Goal: Information Seeking & Learning: Find specific page/section

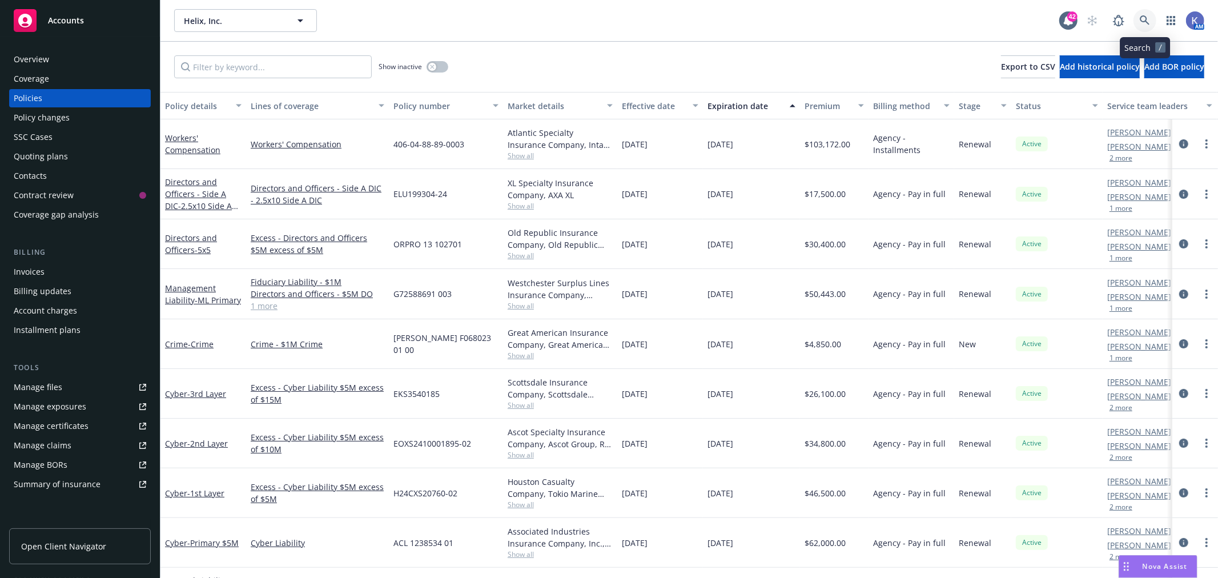
click at [1142, 25] on icon at bounding box center [1145, 20] width 10 height 10
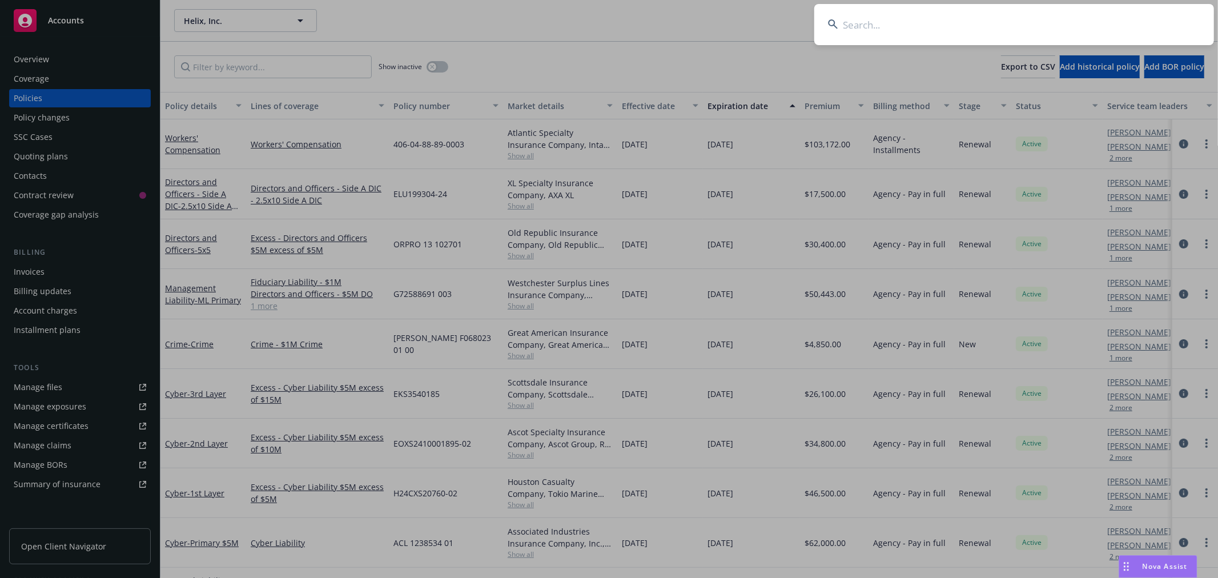
click at [1082, 25] on input at bounding box center [1014, 24] width 400 height 41
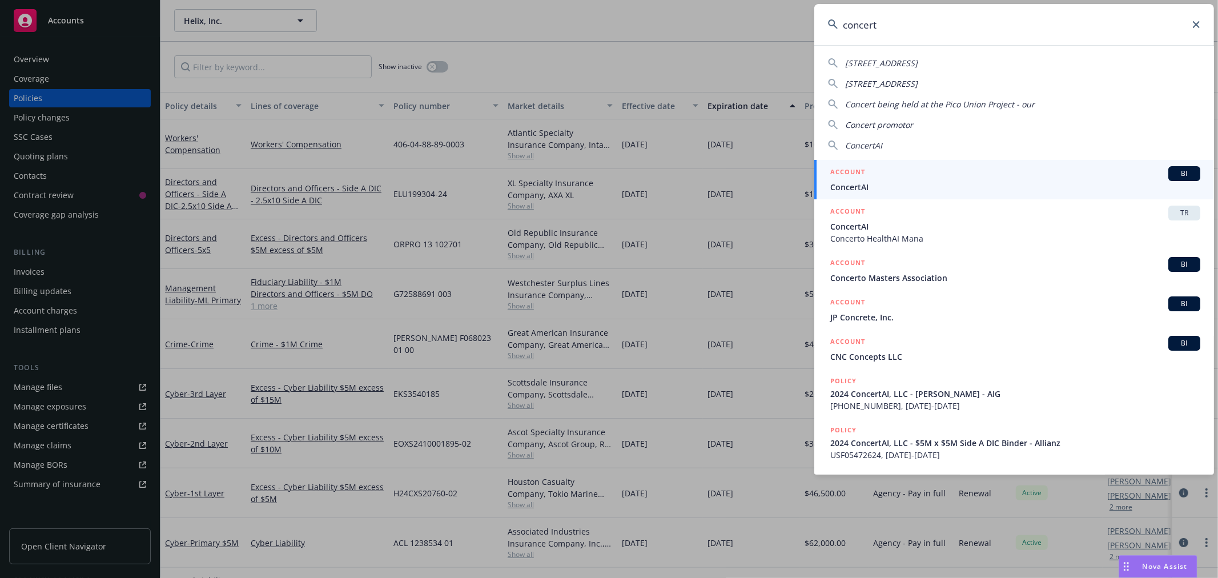
type input "concert"
click at [864, 181] on span "ConcertAI" at bounding box center [1015, 187] width 370 height 12
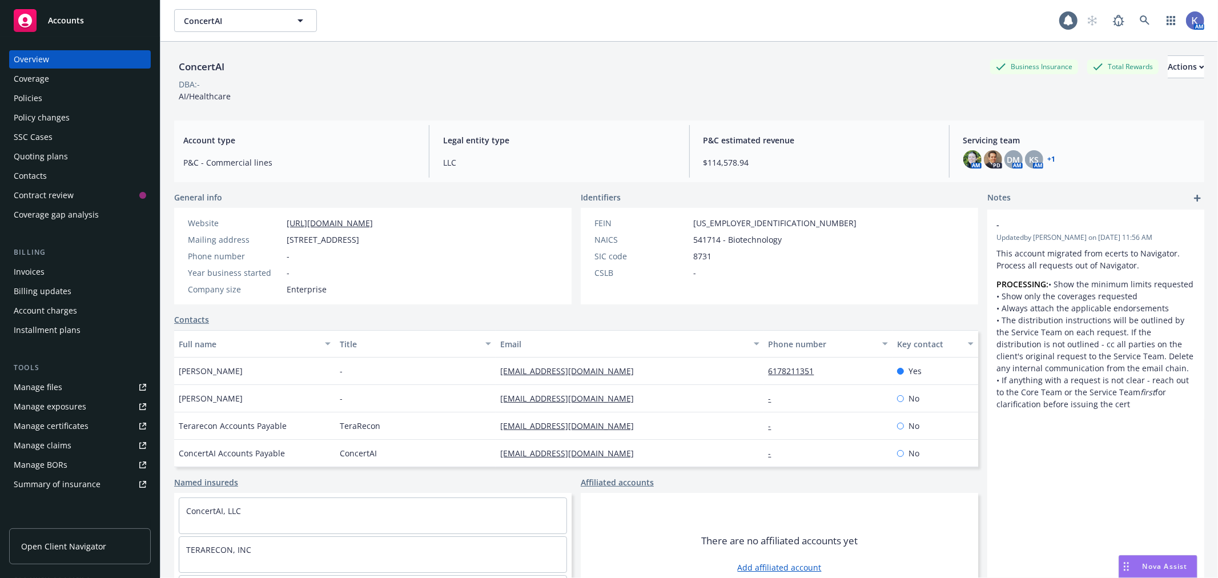
click at [62, 91] on div "Policies" at bounding box center [80, 98] width 132 height 18
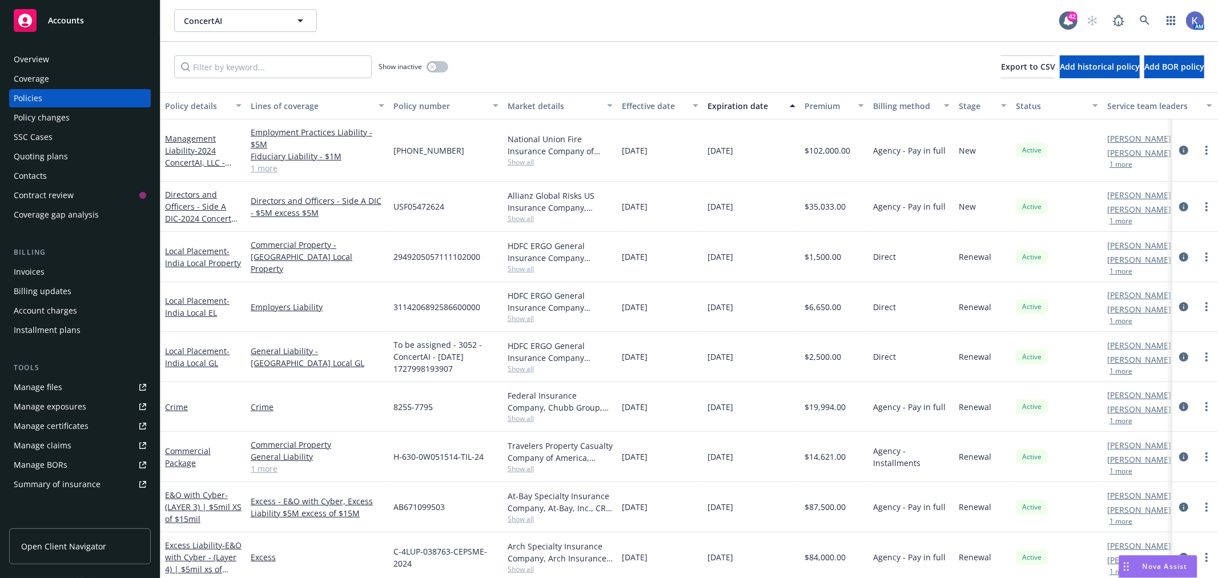
click at [264, 168] on link "1 more" at bounding box center [318, 168] width 134 height 12
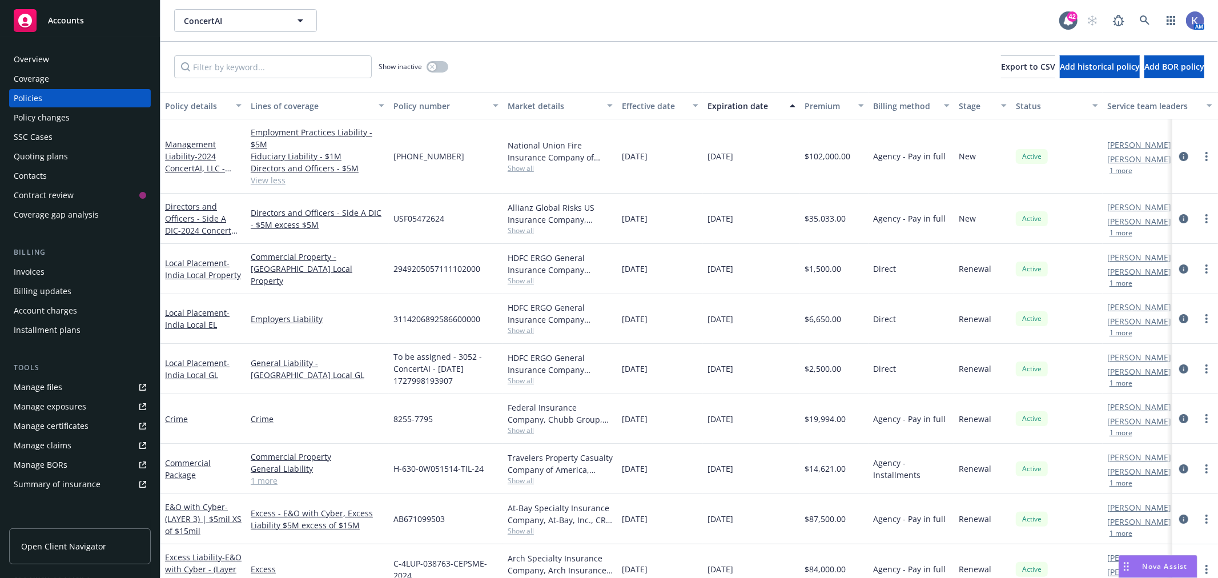
click at [491, 184] on div "[PHONE_NUMBER]" at bounding box center [446, 156] width 114 height 74
click at [603, 33] on div "ConcertAI ConcertAI 42 AM" at bounding box center [688, 20] width 1057 height 41
click at [665, 52] on div "Show inactive Export to CSV Add historical policy Add BOR policy" at bounding box center [688, 67] width 1057 height 50
click at [567, 35] on div "ConcertAI ConcertAI 42 AM" at bounding box center [688, 20] width 1057 height 41
click at [623, 58] on div "Show inactive Export to CSV Add historical policy Add BOR policy" at bounding box center [688, 67] width 1057 height 50
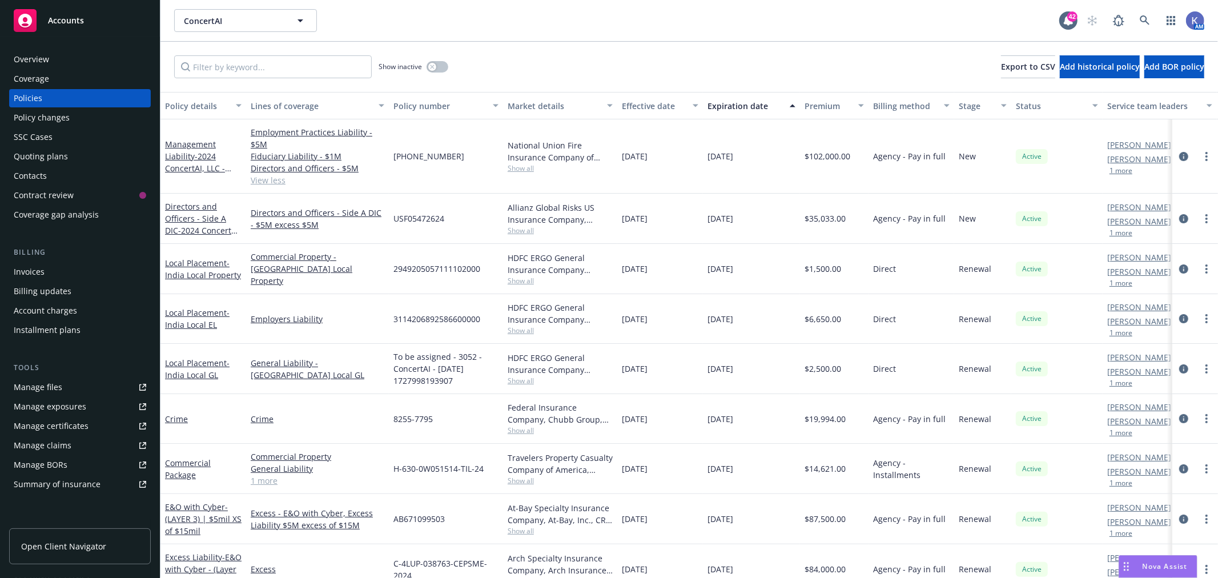
click at [714, 42] on div "Show inactive Export to CSV Add historical policy Add BOR policy" at bounding box center [688, 67] width 1057 height 50
click at [269, 183] on link "View less" at bounding box center [318, 180] width 134 height 12
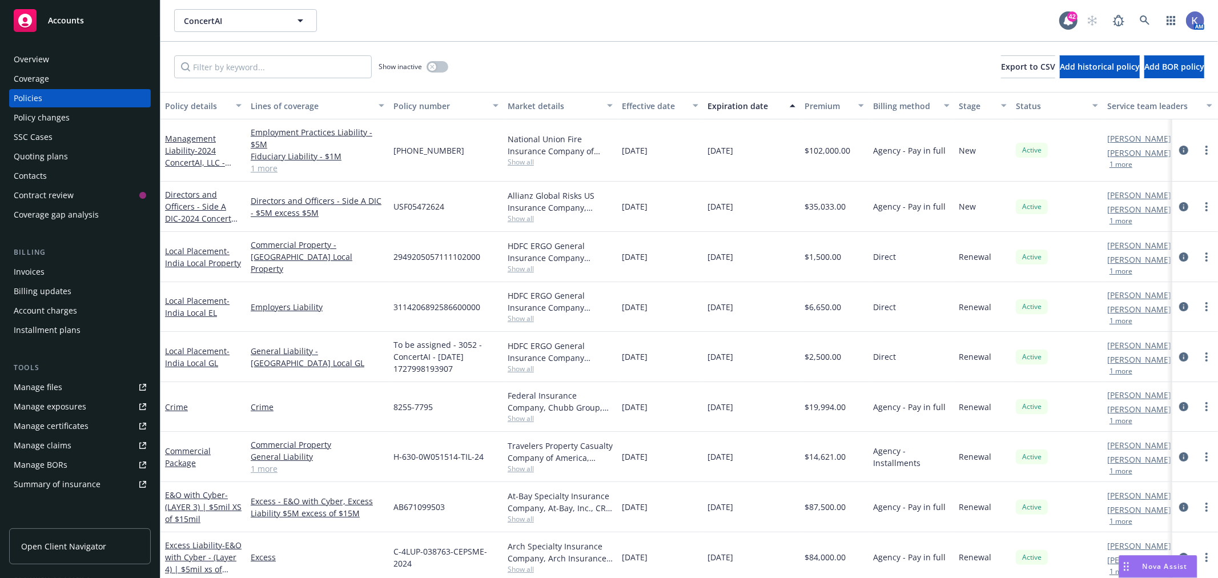
click at [263, 167] on link "1 more" at bounding box center [318, 168] width 134 height 12
click at [1140, 18] on icon at bounding box center [1145, 20] width 10 height 10
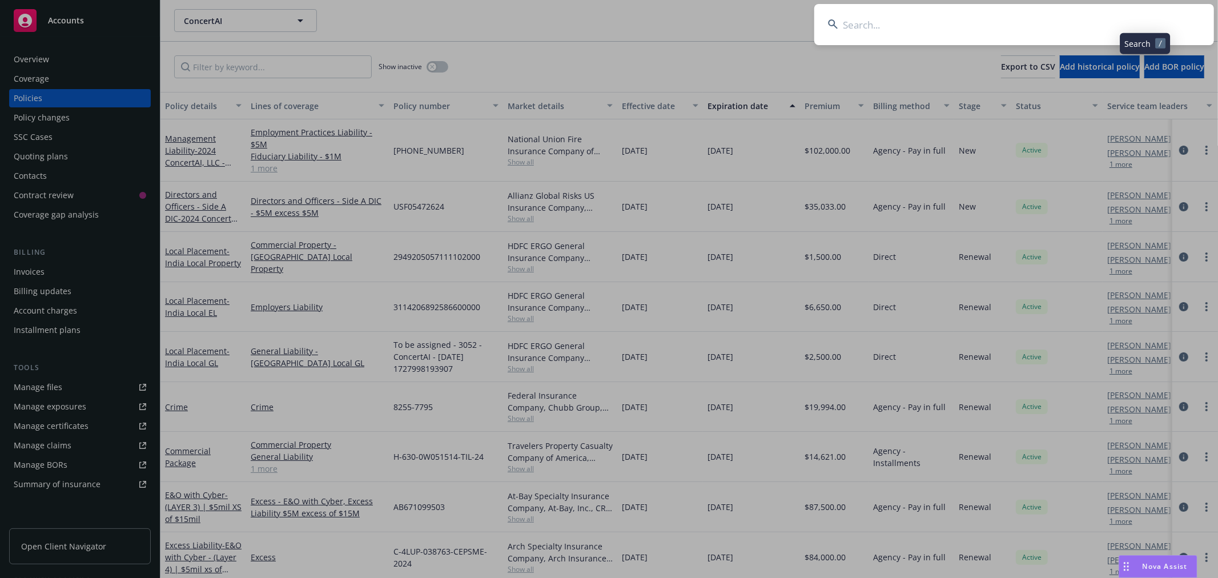
click at [1110, 19] on input at bounding box center [1014, 24] width 400 height 41
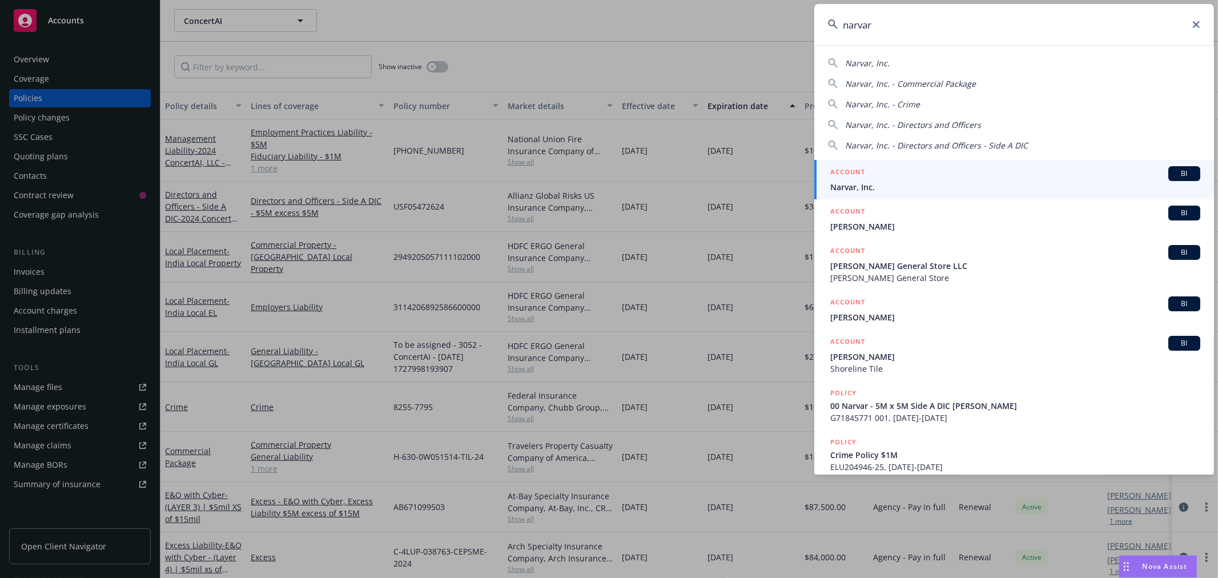
type input "narvar"
click at [874, 186] on span "Narvar, Inc." at bounding box center [1015, 187] width 370 height 12
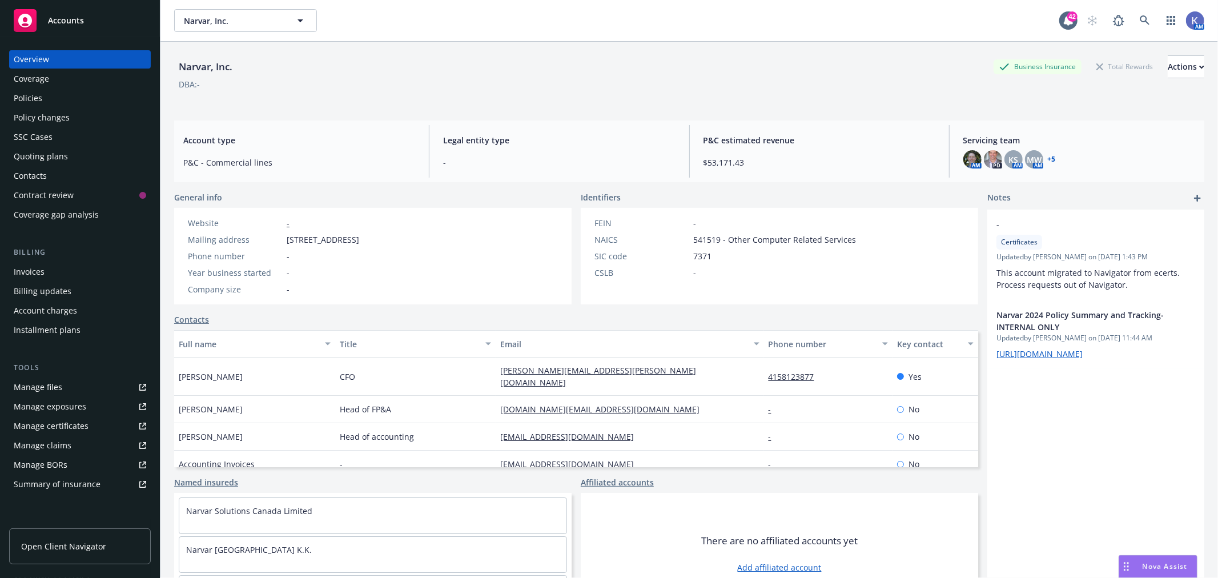
click at [29, 92] on div "Policies" at bounding box center [28, 98] width 29 height 18
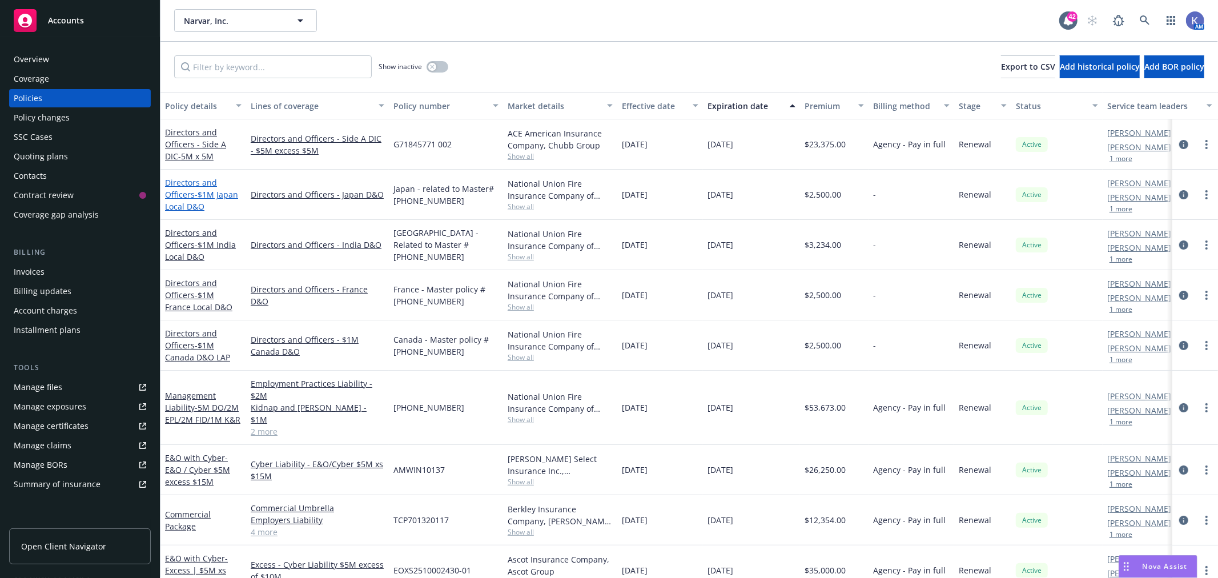
click at [209, 194] on span "- $1M Japan Local D&O" at bounding box center [201, 200] width 73 height 23
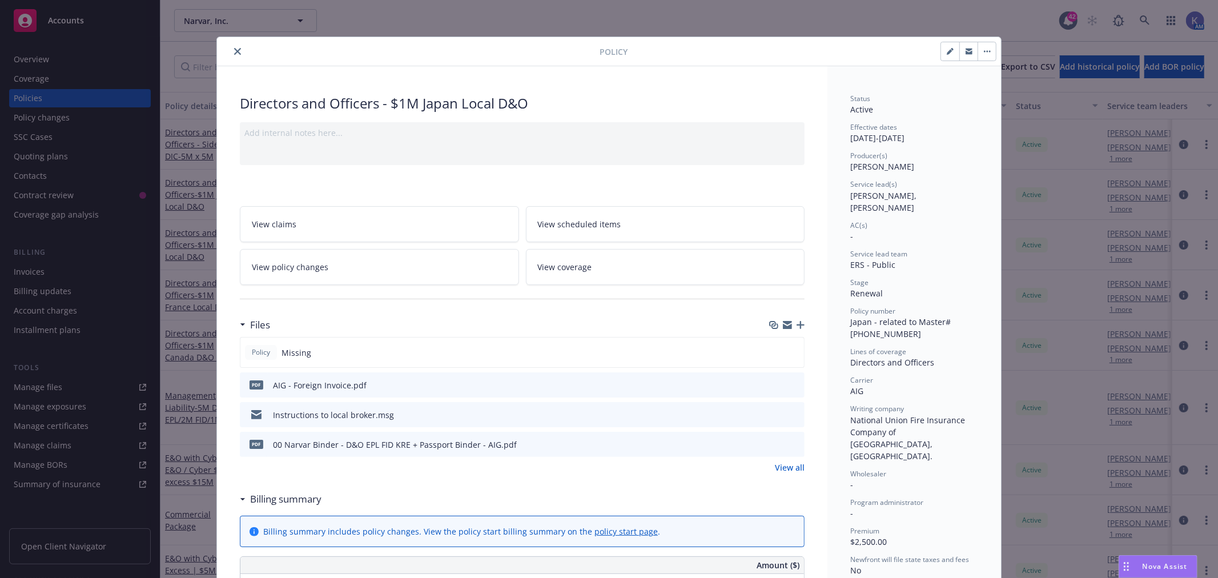
click at [790, 381] on icon "preview file" at bounding box center [793, 384] width 10 height 8
click at [234, 50] on icon "close" at bounding box center [237, 51] width 7 height 7
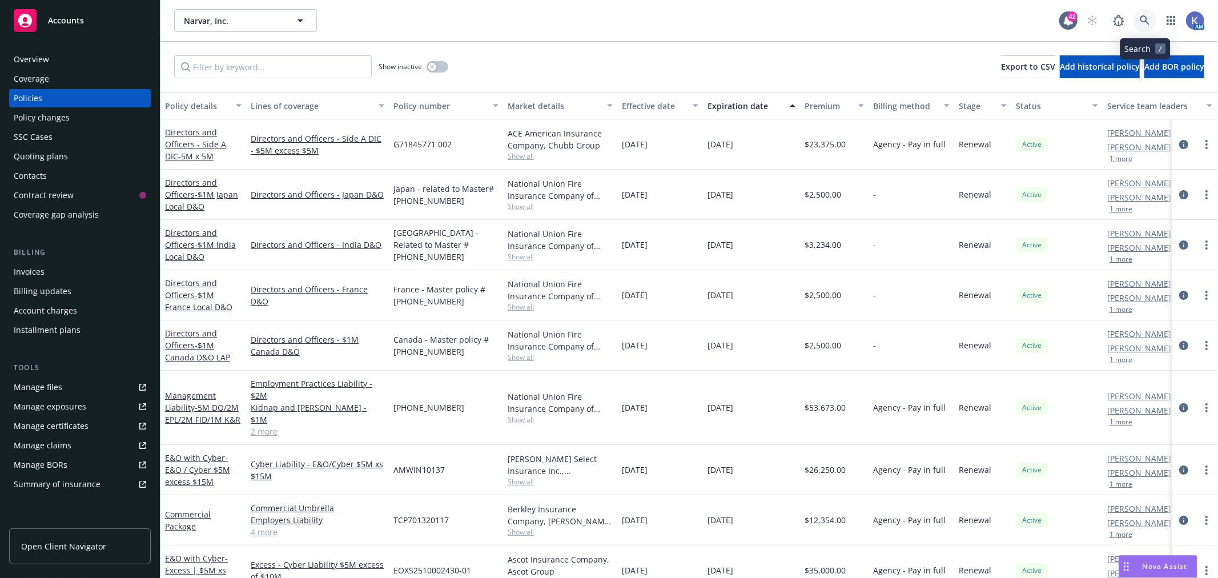
click at [1143, 20] on icon at bounding box center [1145, 20] width 10 height 10
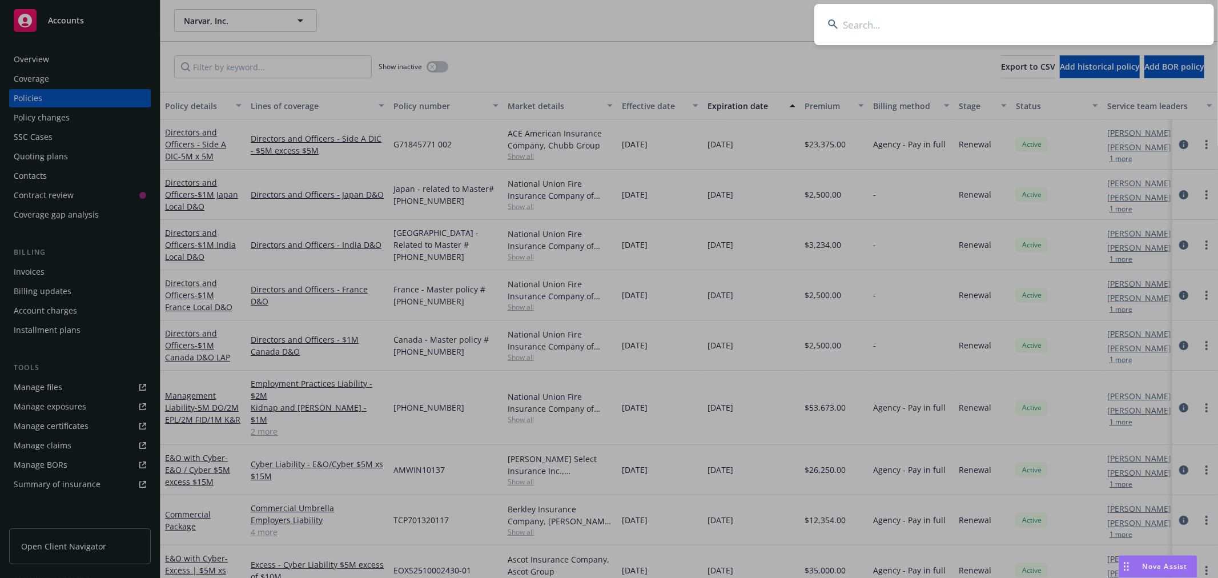
click at [993, 24] on input at bounding box center [1014, 24] width 400 height 41
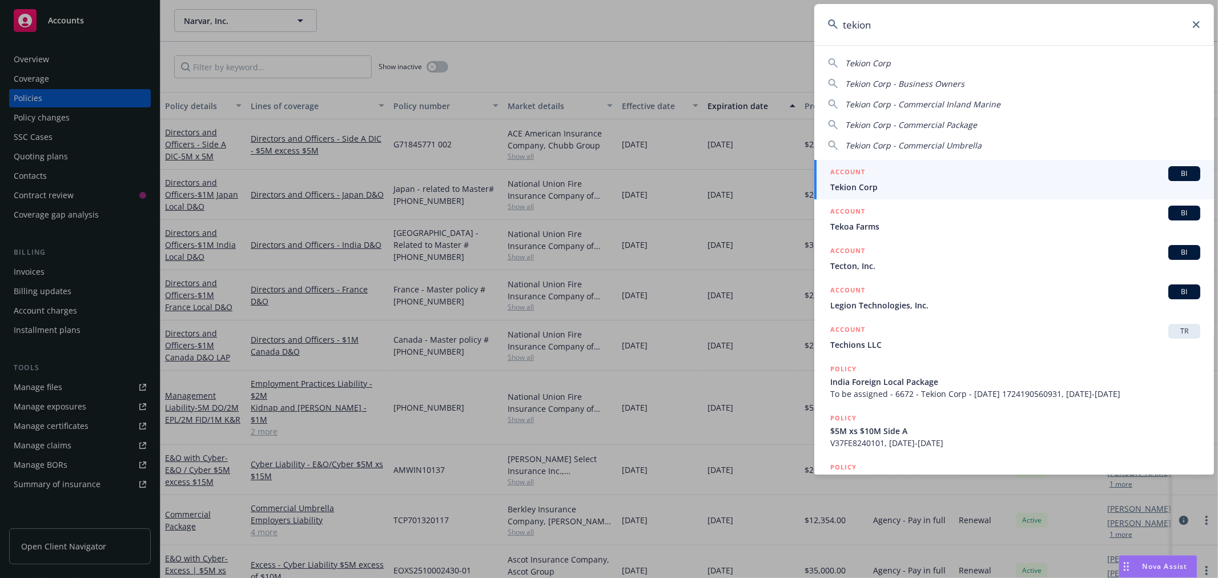
type input "tekion"
click at [854, 187] on span "Tekion Corp" at bounding box center [1015, 187] width 370 height 12
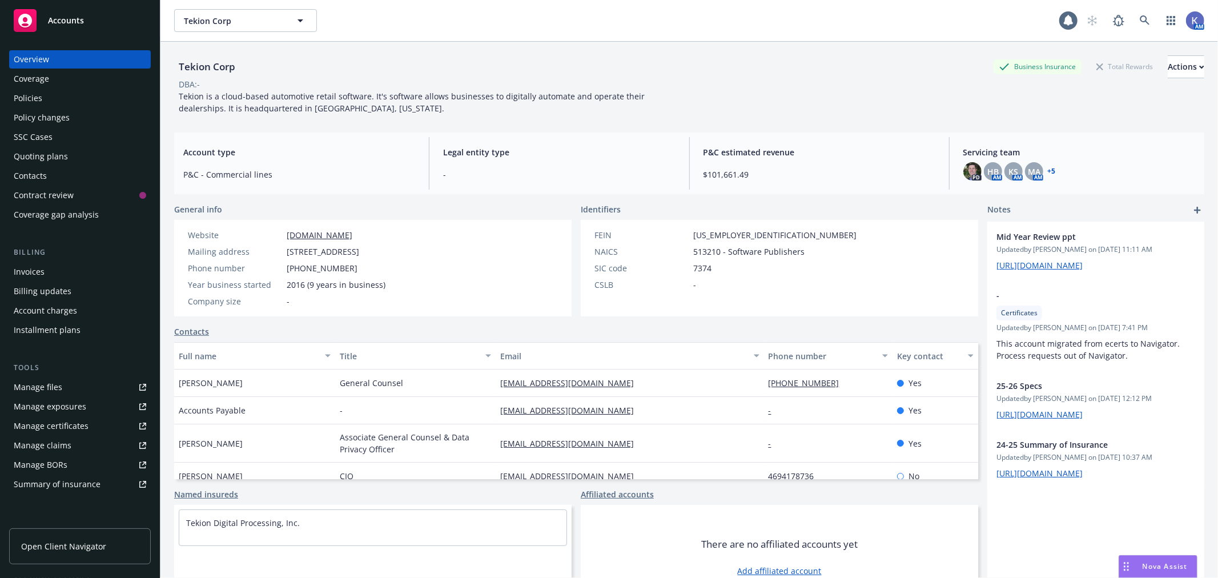
click at [58, 92] on div "Policies" at bounding box center [80, 98] width 132 height 18
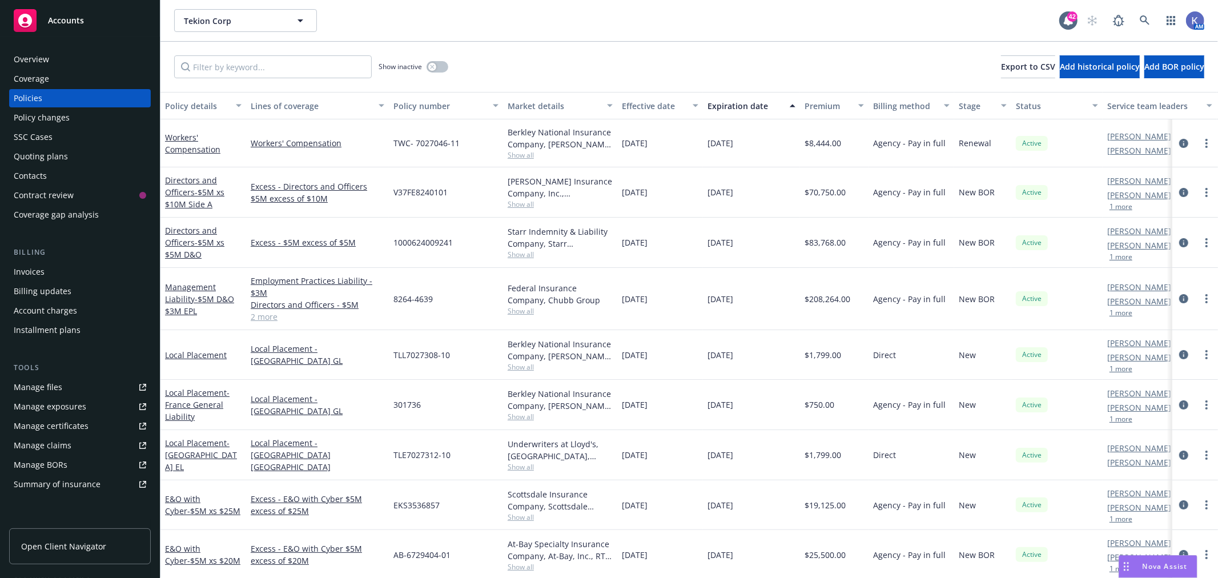
click at [267, 315] on link "2 more" at bounding box center [318, 317] width 134 height 12
